Goal: Understand process/instructions

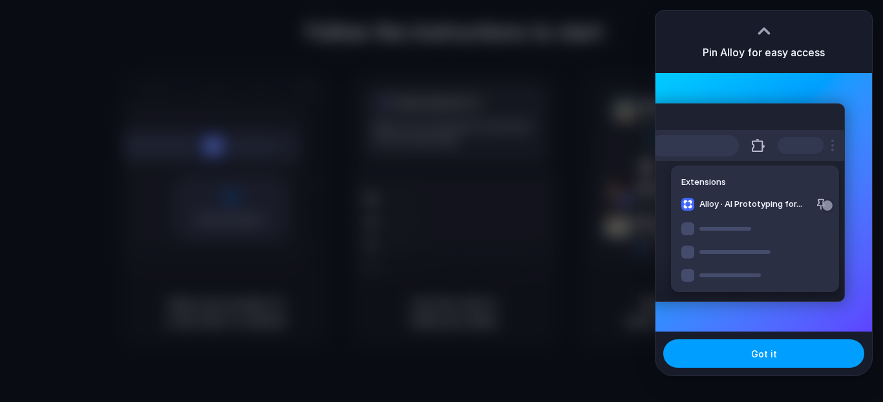
click at [770, 357] on span "Got it" at bounding box center [764, 354] width 26 height 14
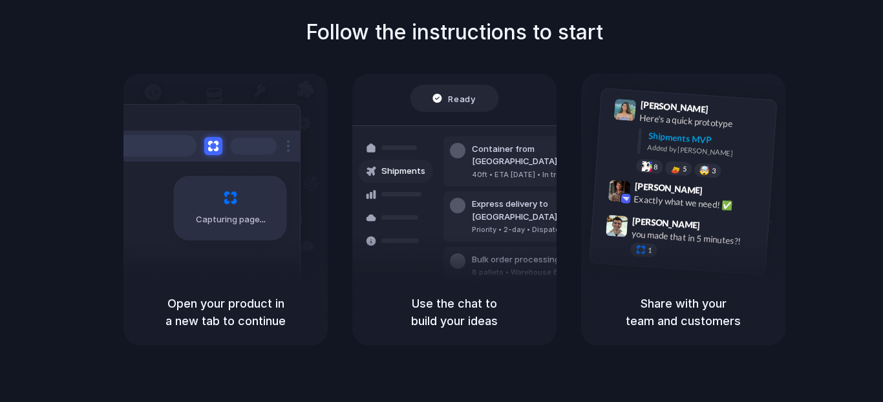
click at [598, 37] on h1 "Follow the instructions to start" at bounding box center [454, 32] width 297 height 31
click at [645, 30] on div "Follow the instructions to start Capturing page Open your product in a new tab …" at bounding box center [454, 181] width 883 height 328
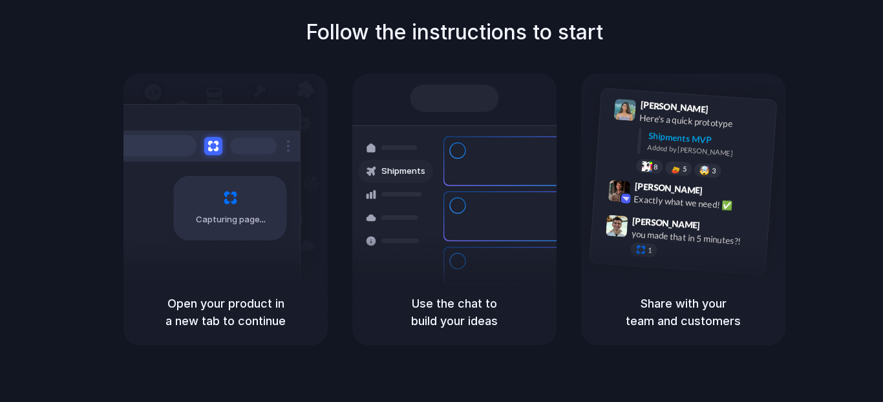
click at [855, 72] on div "Follow the instructions to start Capturing page Open your product in a new tab …" at bounding box center [454, 181] width 883 height 328
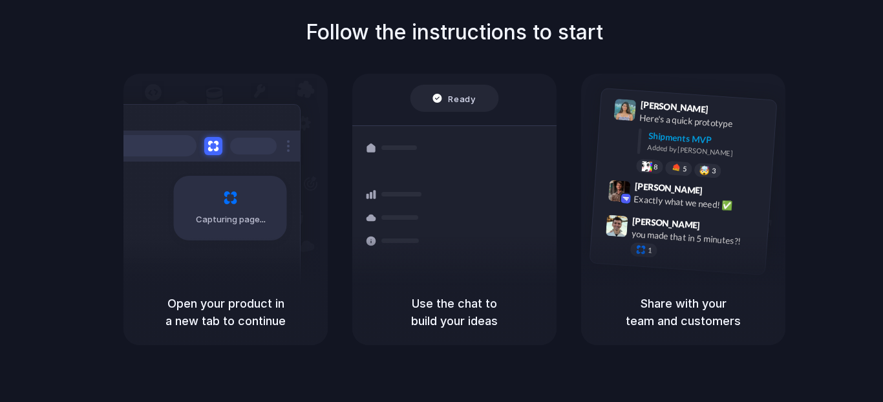
click at [667, 54] on div "Follow the instructions to start Capturing page Open your product in a new tab …" at bounding box center [454, 181] width 883 height 328
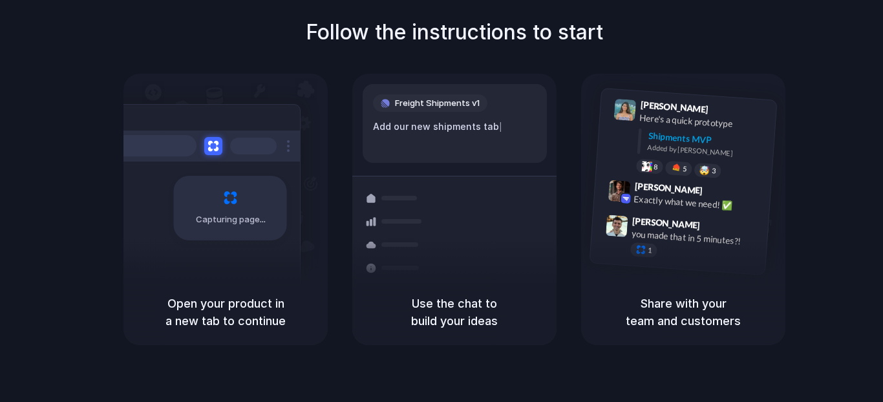
click at [48, 205] on div "Follow the instructions to start Capturing page Open your product in a new tab …" at bounding box center [454, 181] width 883 height 328
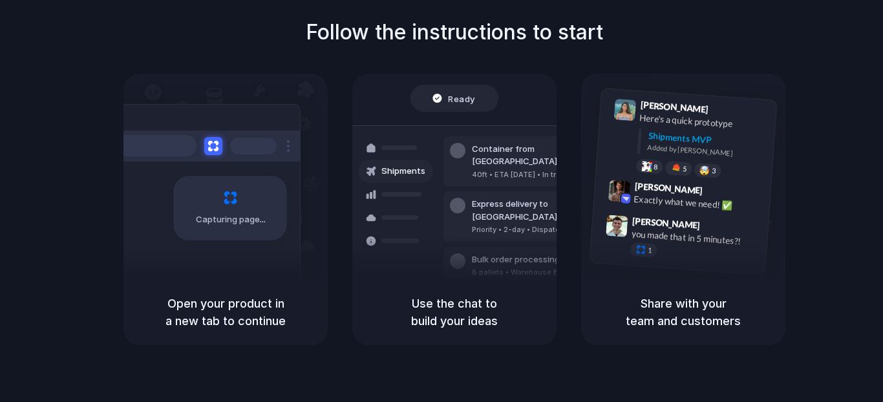
click at [441, 201] on div at bounding box center [441, 201] width 0 height 0
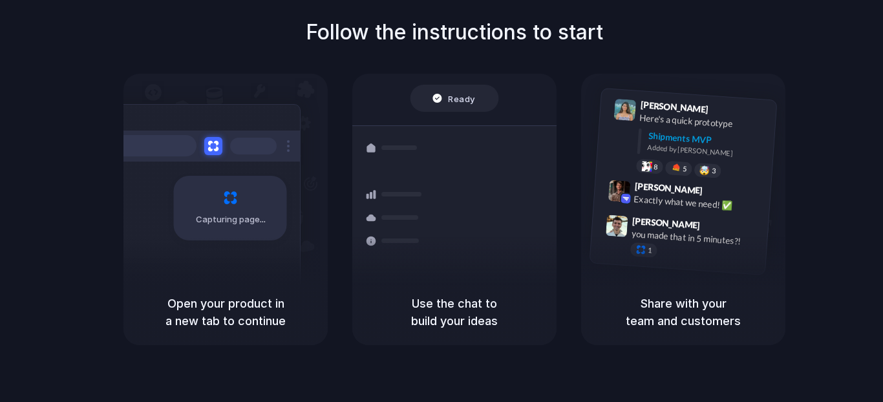
click at [594, 52] on div "Follow the instructions to start Capturing page Open your product in a new tab …" at bounding box center [454, 181] width 883 height 328
click at [35, 134] on div "Follow the instructions to start Capturing page Open your product in a new tab …" at bounding box center [454, 181] width 883 height 328
